Goal: Information Seeking & Learning: Learn about a topic

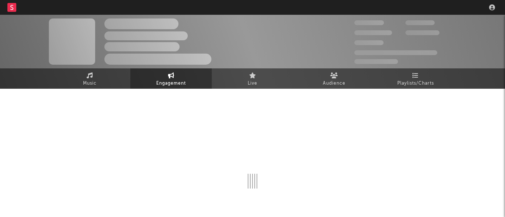
select select "1w"
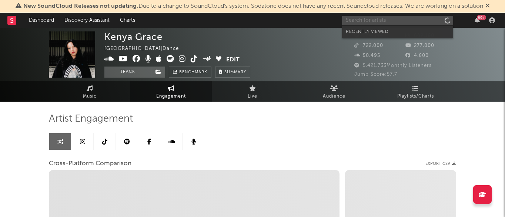
click at [375, 19] on input "text" at bounding box center [397, 20] width 111 height 9
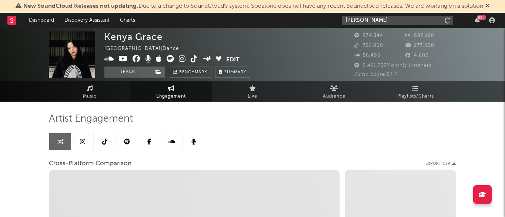
type input "[PERSON_NAME]"
select select "1m"
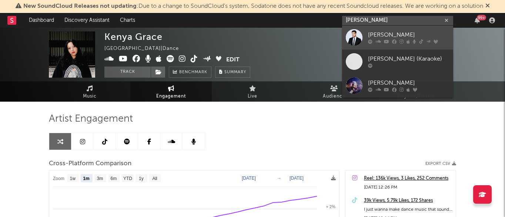
type input "[PERSON_NAME]"
click at [353, 39] on div at bounding box center [354, 37] width 17 height 17
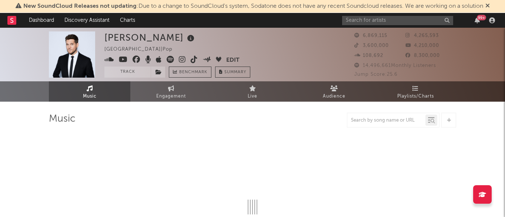
select select "6m"
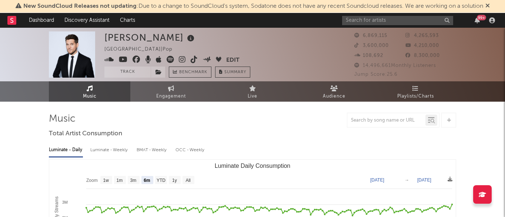
select select "6m"
click at [112, 93] on link "Music" at bounding box center [89, 91] width 81 height 20
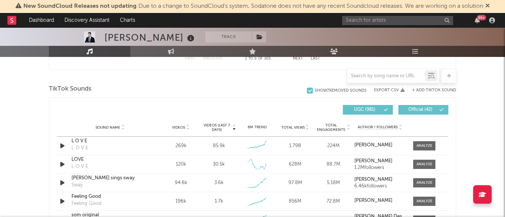
scroll to position [484, 0]
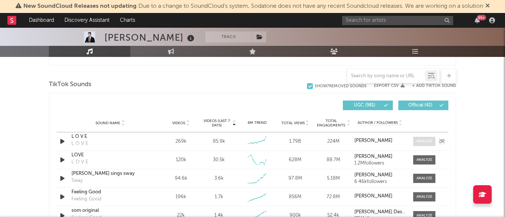
click at [421, 141] on div at bounding box center [424, 142] width 16 height 6
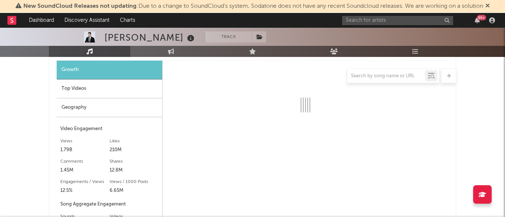
scroll to position [505, 0]
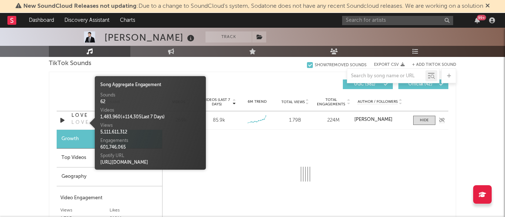
click at [79, 123] on div "L O V E" at bounding box center [79, 122] width 17 height 7
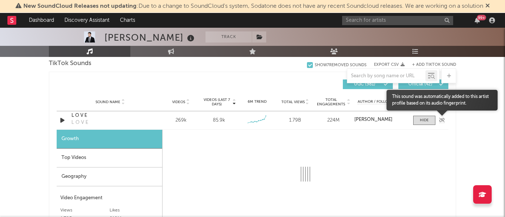
click at [440, 119] on icon at bounding box center [442, 120] width 6 height 4
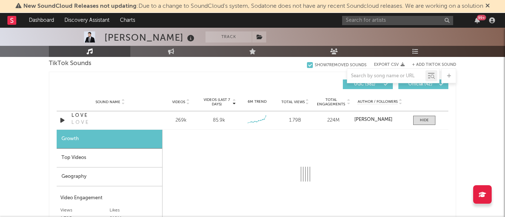
scroll to position [444, 0]
